Goal: Task Accomplishment & Management: Manage account settings

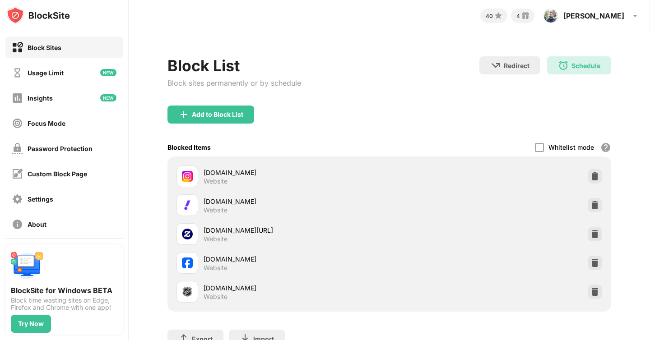
click at [209, 284] on div "[DOMAIN_NAME]" at bounding box center [295, 287] width 185 height 9
click at [200, 289] on div "[DOMAIN_NAME] Website" at bounding box center [282, 292] width 212 height 22
click at [192, 293] on img at bounding box center [187, 291] width 11 height 11
click at [39, 129] on div "Focus Mode" at bounding box center [63, 123] width 117 height 22
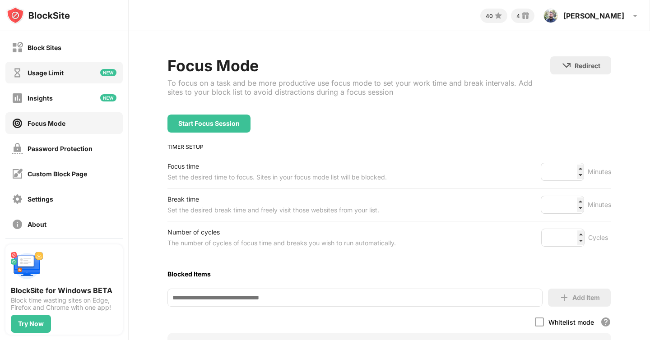
click at [68, 77] on div "Usage Limit" at bounding box center [63, 73] width 117 height 22
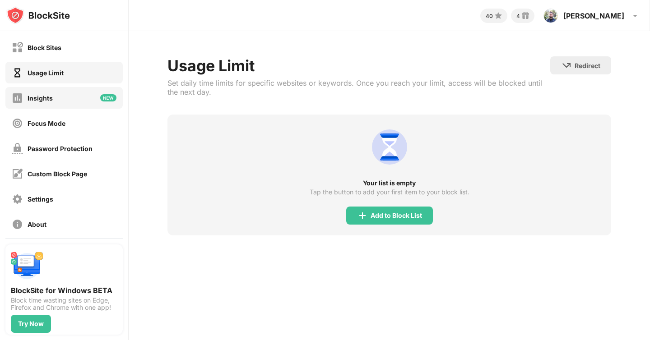
click at [64, 99] on div "Insights" at bounding box center [63, 98] width 117 height 22
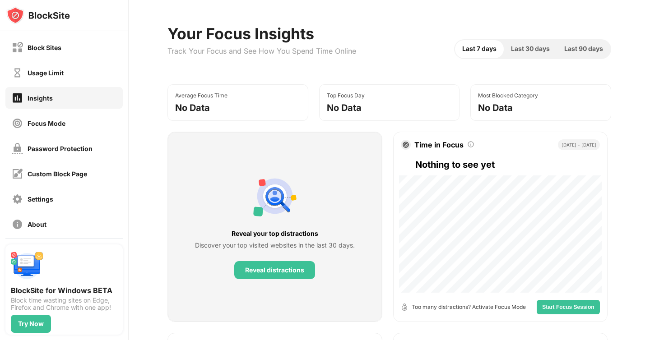
scroll to position [36, 0]
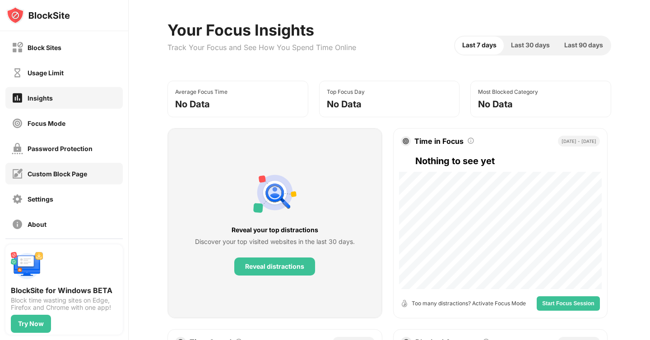
click at [60, 172] on div "Custom Block Page" at bounding box center [58, 174] width 60 height 8
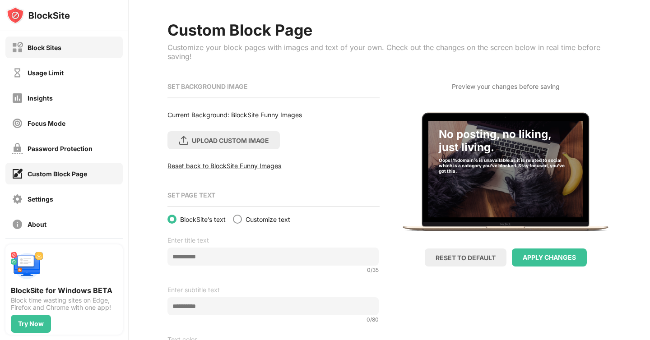
click at [53, 55] on div "Block Sites" at bounding box center [63, 48] width 117 height 22
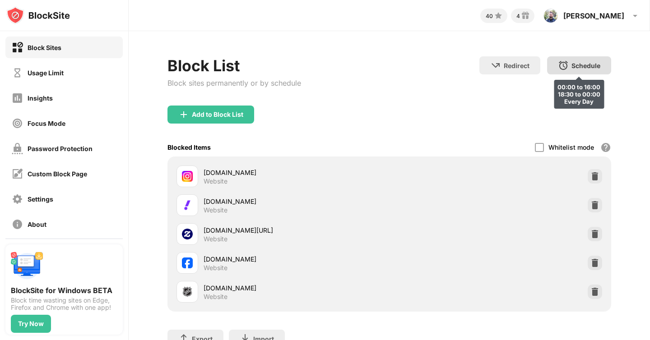
click at [591, 68] on div "Schedule" at bounding box center [585, 66] width 29 height 8
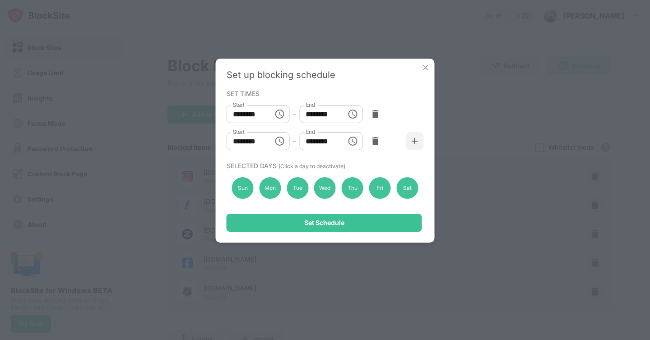
click at [424, 70] on img at bounding box center [425, 67] width 9 height 9
